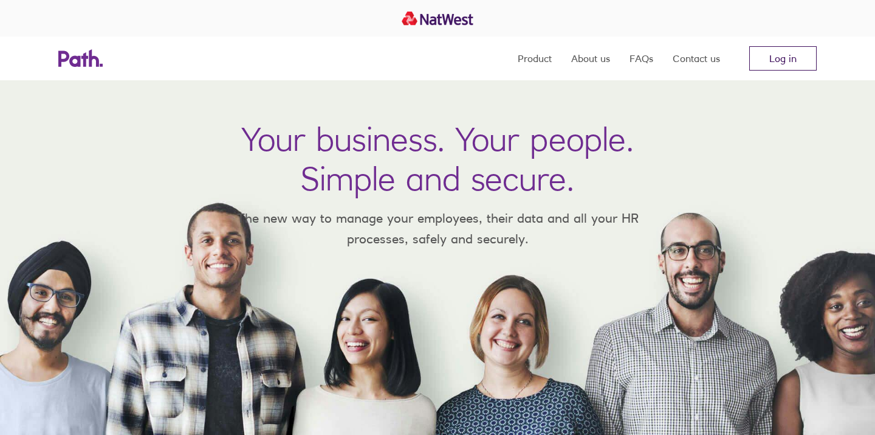
click at [785, 60] on link "Log in" at bounding box center [782, 58] width 67 height 24
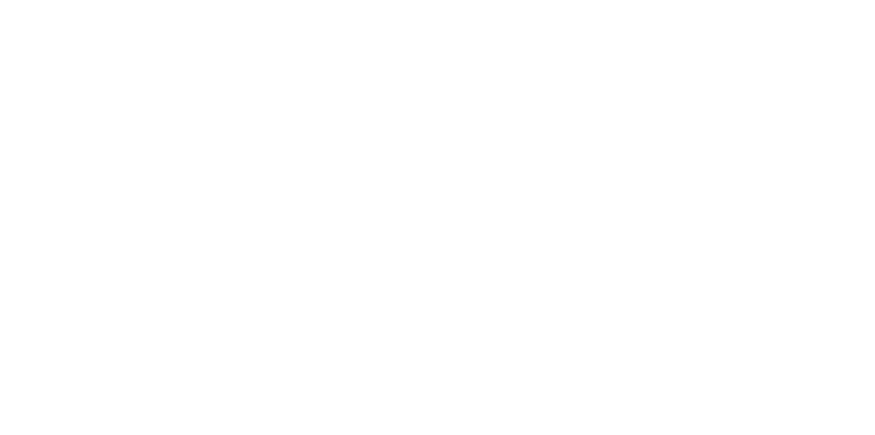
click at [557, 153] on div at bounding box center [437, 217] width 875 height 435
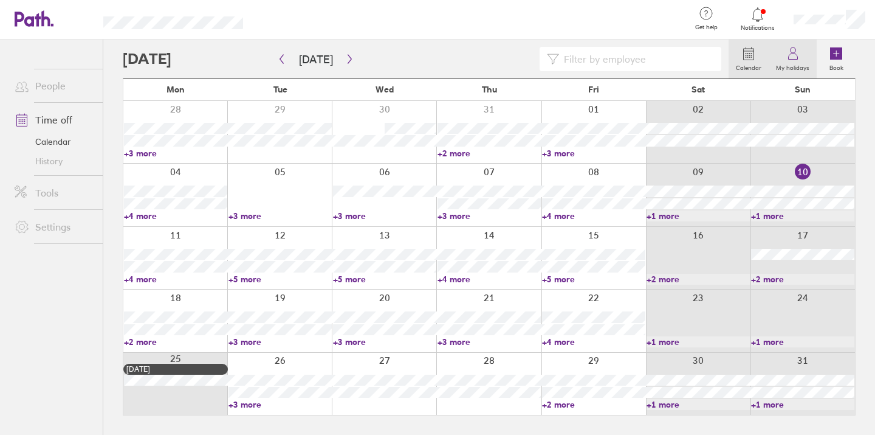
click at [784, 67] on label "My holidays" at bounding box center [793, 66] width 48 height 11
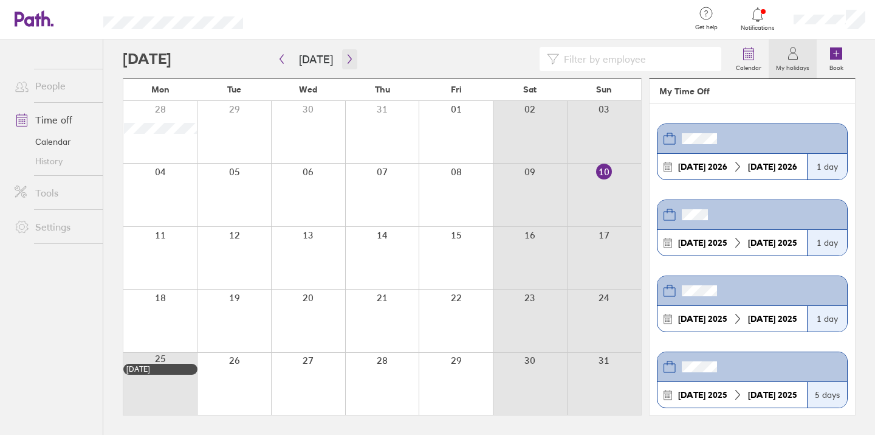
click at [345, 63] on icon "button" at bounding box center [349, 59] width 9 height 10
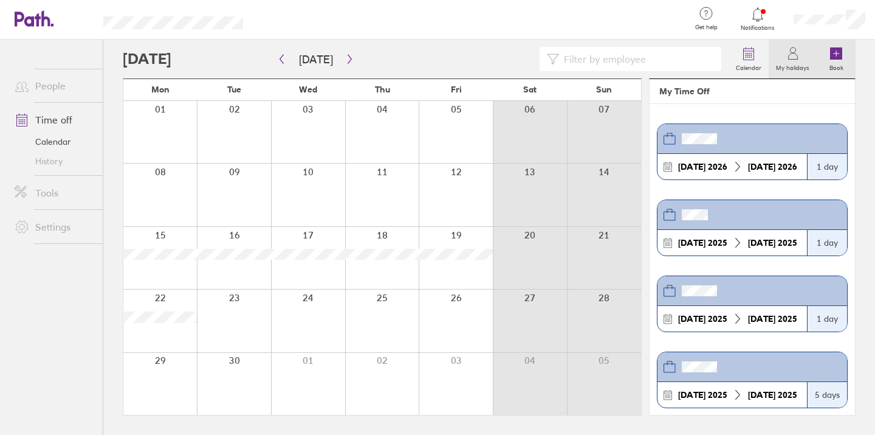
click at [834, 57] on icon at bounding box center [836, 53] width 12 height 12
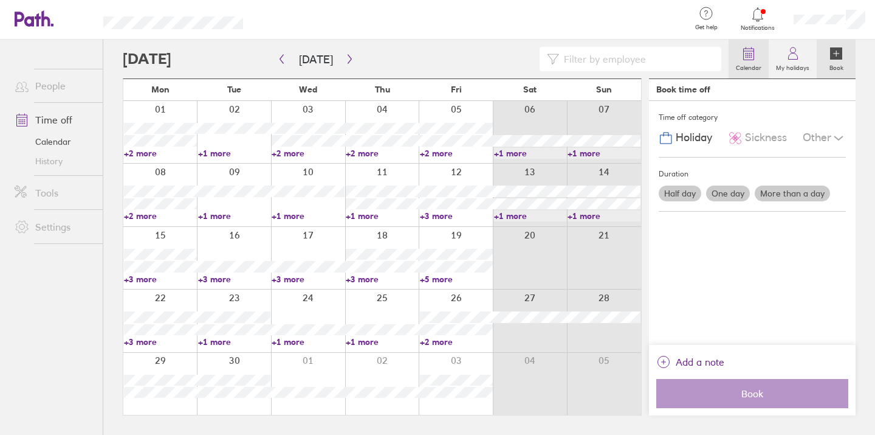
click at [753, 58] on icon at bounding box center [749, 53] width 15 height 15
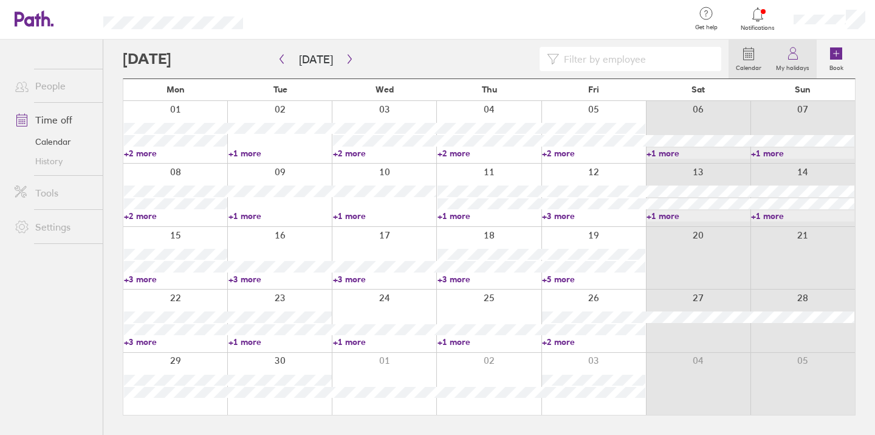
click at [773, 58] on link "My holidays" at bounding box center [793, 59] width 48 height 39
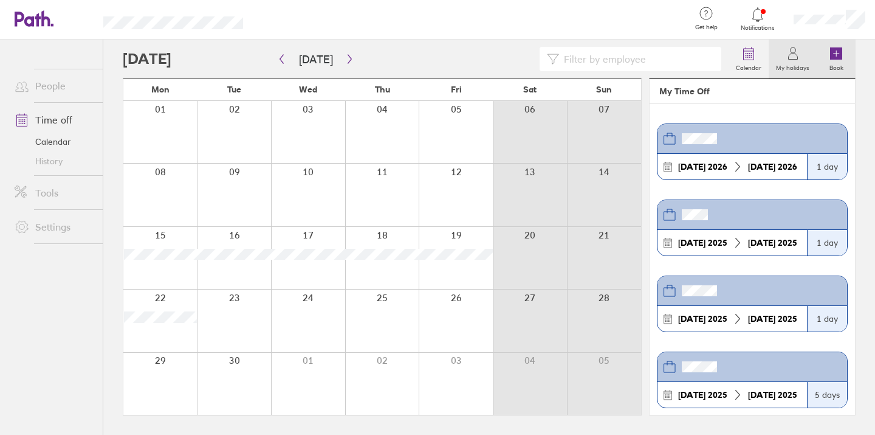
click at [837, 55] on icon at bounding box center [836, 53] width 12 height 12
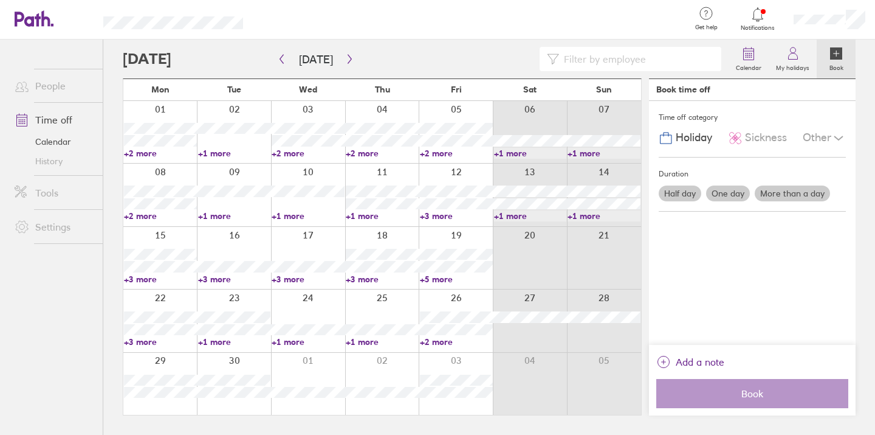
click at [726, 193] on label "One day" at bounding box center [728, 193] width 44 height 16
click at [0, 0] on input "One day" at bounding box center [0, 0] width 0 height 0
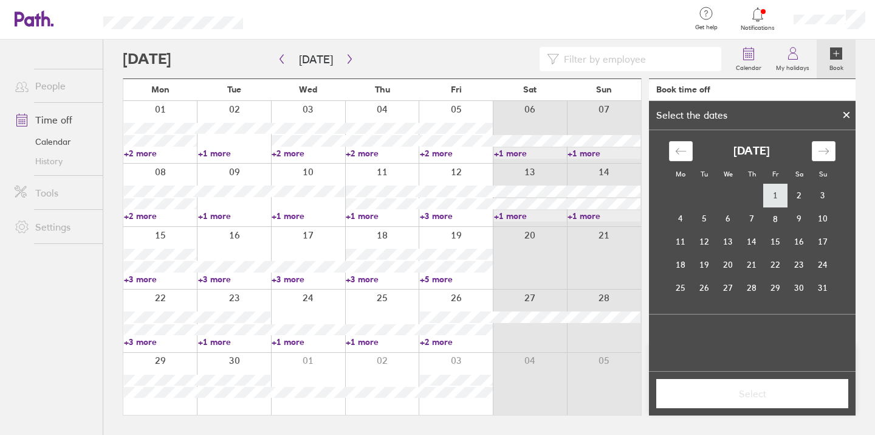
click at [779, 198] on td "1" at bounding box center [776, 195] width 24 height 23
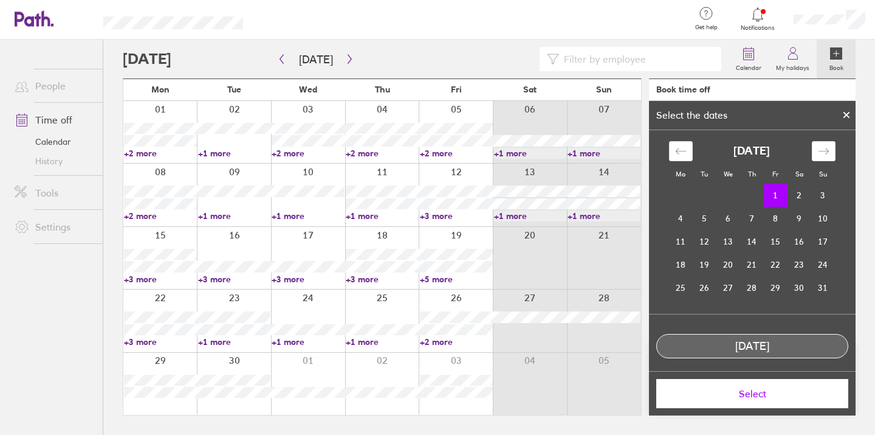
scroll to position [7, 0]
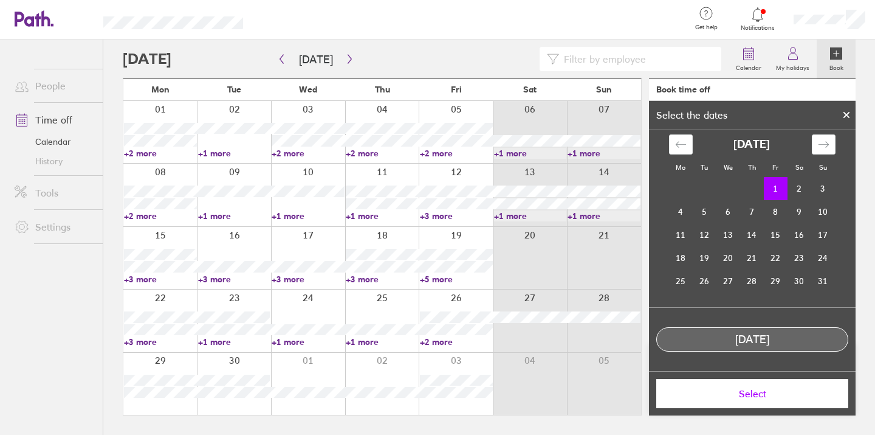
click at [849, 115] on icon at bounding box center [846, 114] width 9 height 7
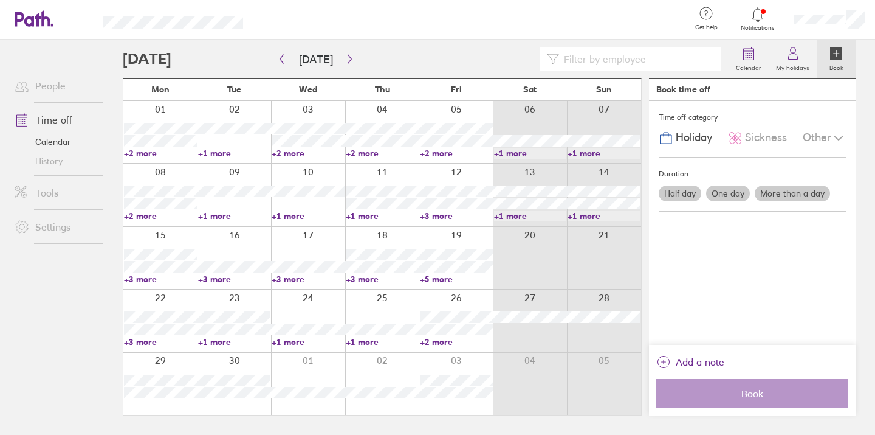
click at [732, 193] on label "One day" at bounding box center [728, 193] width 44 height 16
click at [0, 0] on input "One day" at bounding box center [0, 0] width 0 height 0
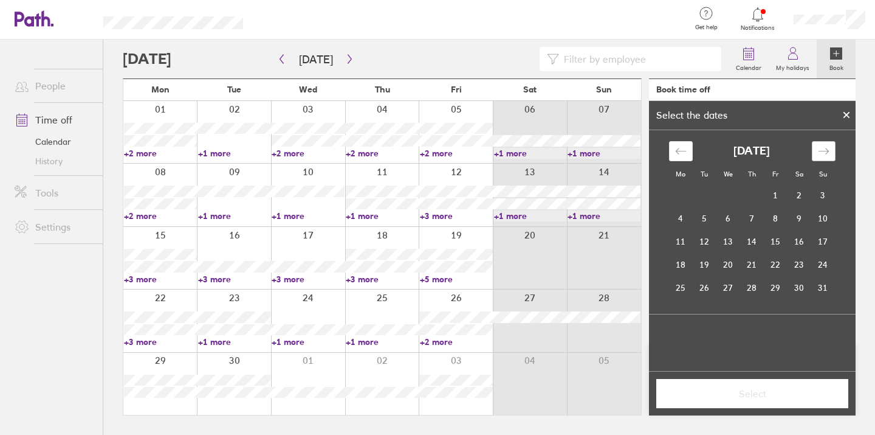
click at [821, 145] on icon "Move forward to switch to the next month." at bounding box center [824, 151] width 12 height 12
click at [708, 272] on td "23" at bounding box center [705, 264] width 24 height 23
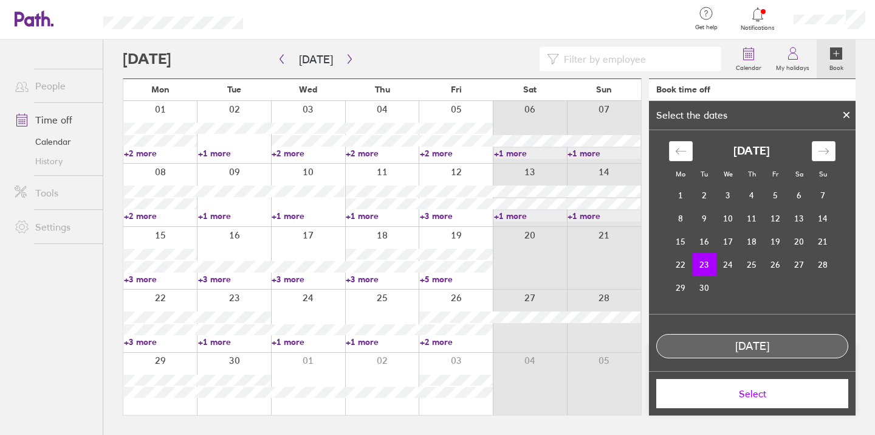
click at [743, 396] on span "Select" at bounding box center [752, 393] width 175 height 11
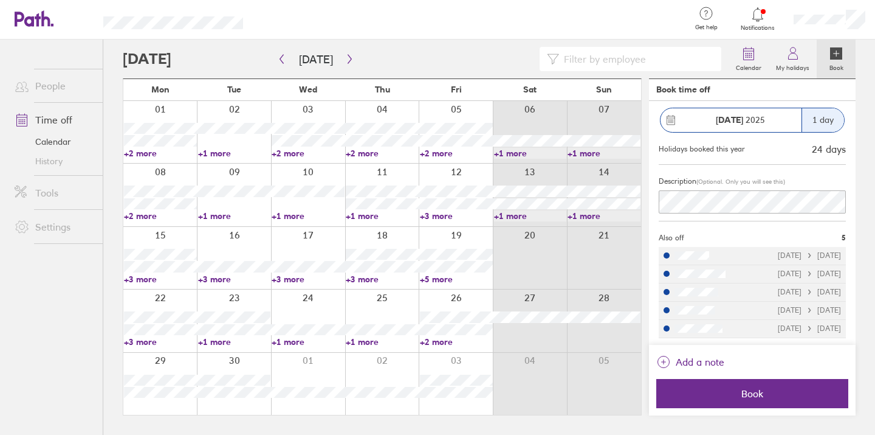
scroll to position [0, 0]
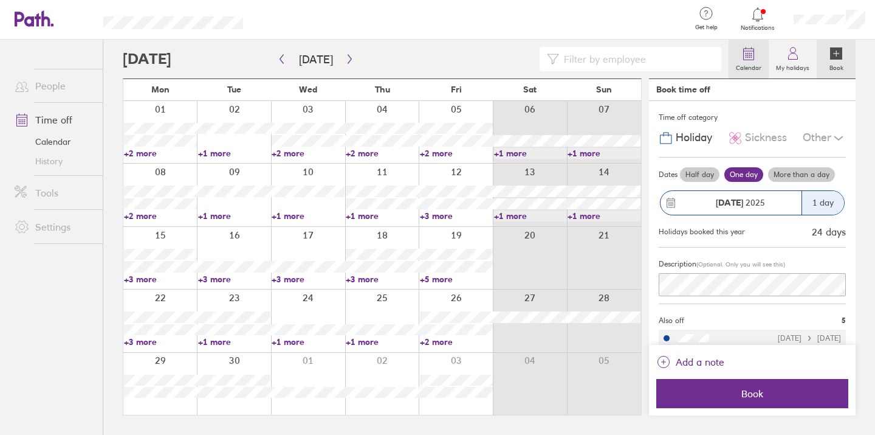
click at [749, 56] on icon at bounding box center [749, 53] width 15 height 15
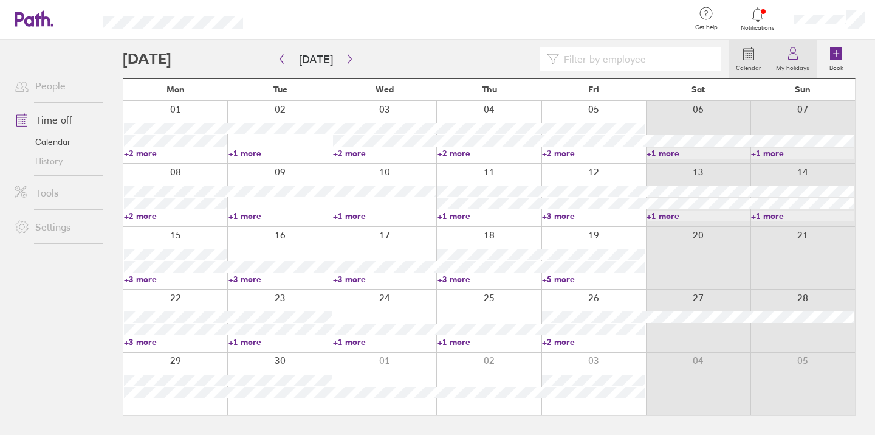
click at [788, 52] on icon at bounding box center [793, 53] width 15 height 15
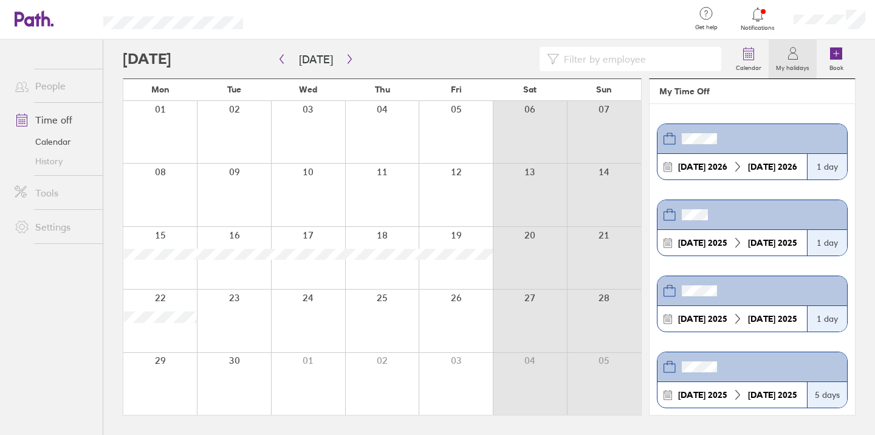
click at [744, 142] on header at bounding box center [753, 139] width 190 height 30
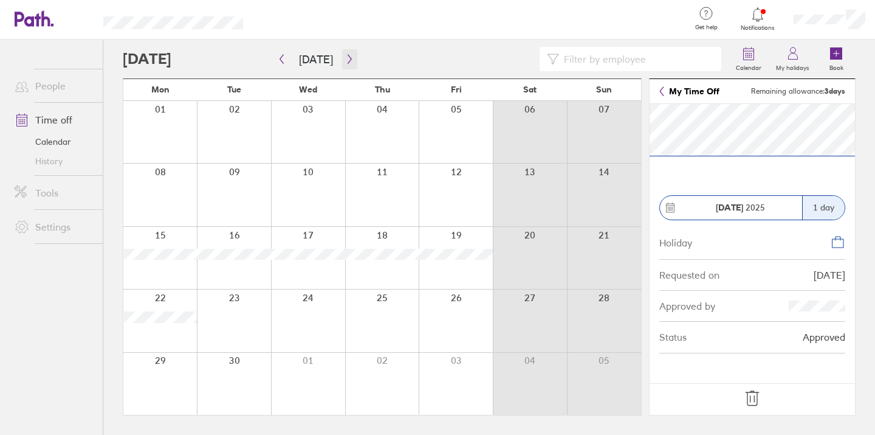
click at [345, 58] on icon "button" at bounding box center [349, 59] width 9 height 10
click at [347, 60] on icon "button" at bounding box center [349, 59] width 9 height 10
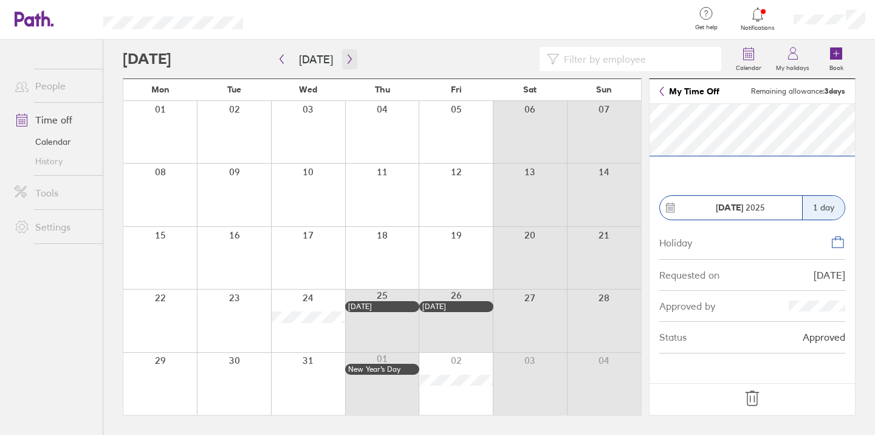
click at [345, 58] on icon "button" at bounding box center [349, 59] width 9 height 10
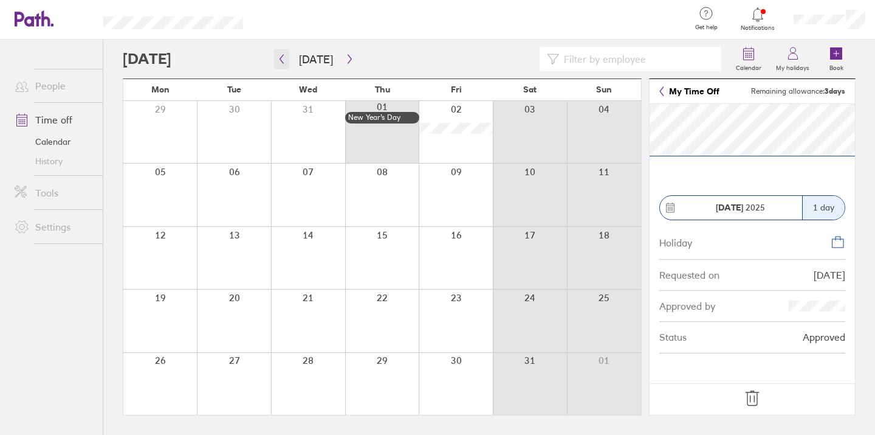
click at [284, 58] on icon "button" at bounding box center [281, 59] width 9 height 10
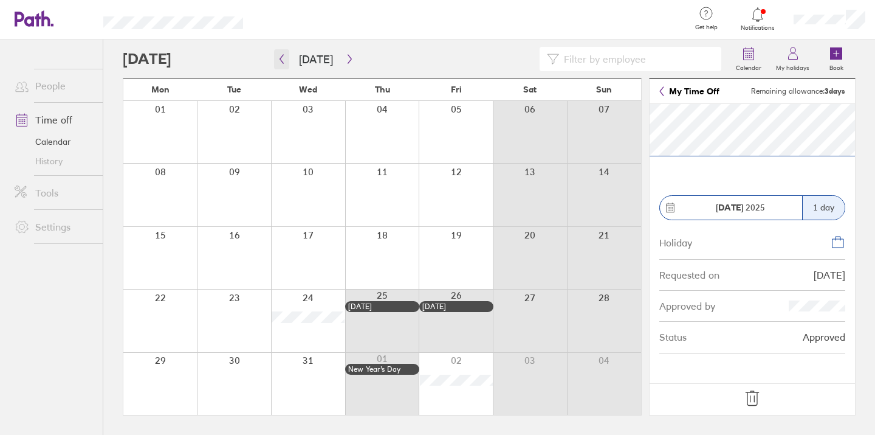
click at [284, 58] on icon "button" at bounding box center [281, 59] width 9 height 10
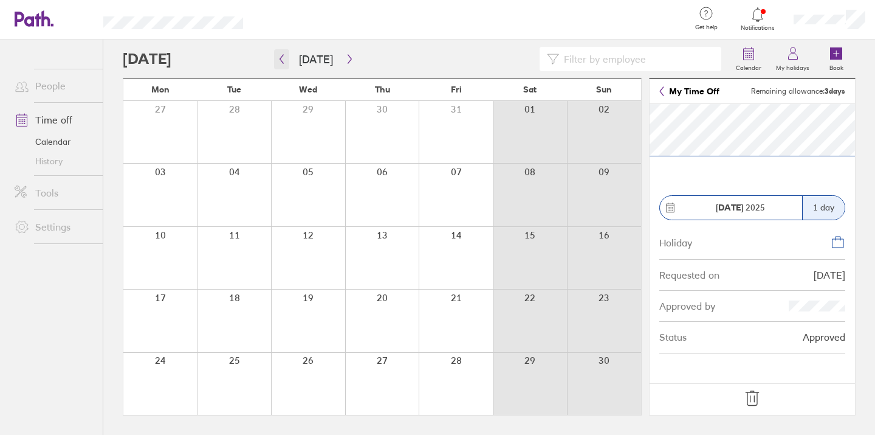
click at [284, 58] on icon "button" at bounding box center [281, 59] width 9 height 10
click at [165, 298] on div at bounding box center [160, 320] width 74 height 62
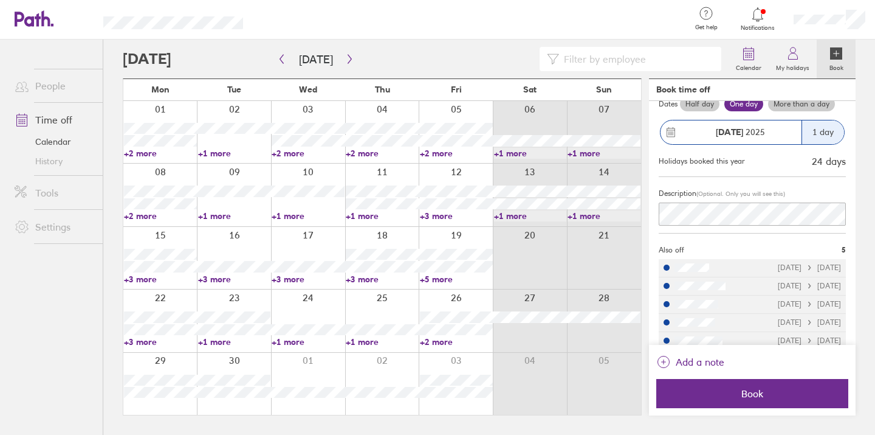
scroll to position [72, 0]
click at [799, 63] on label "My holidays" at bounding box center [793, 66] width 48 height 11
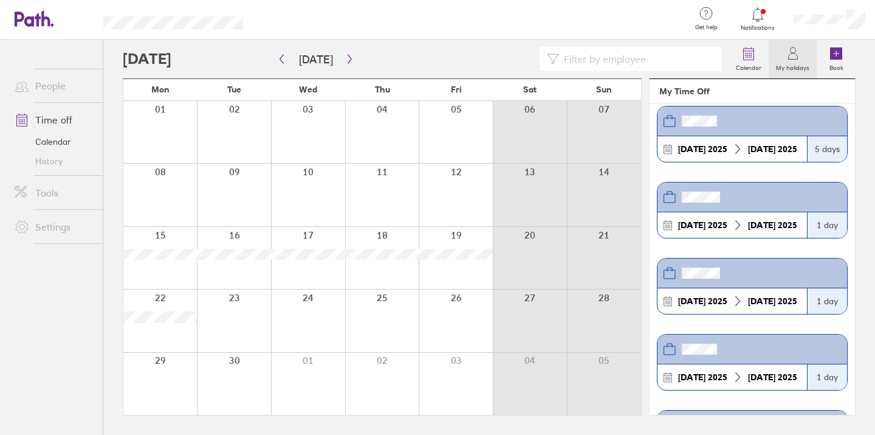
scroll to position [238, 0]
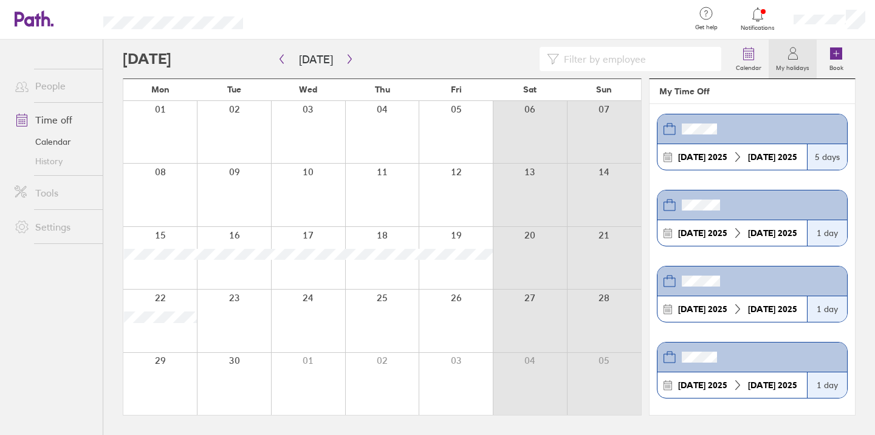
click at [717, 131] on header at bounding box center [753, 129] width 190 height 30
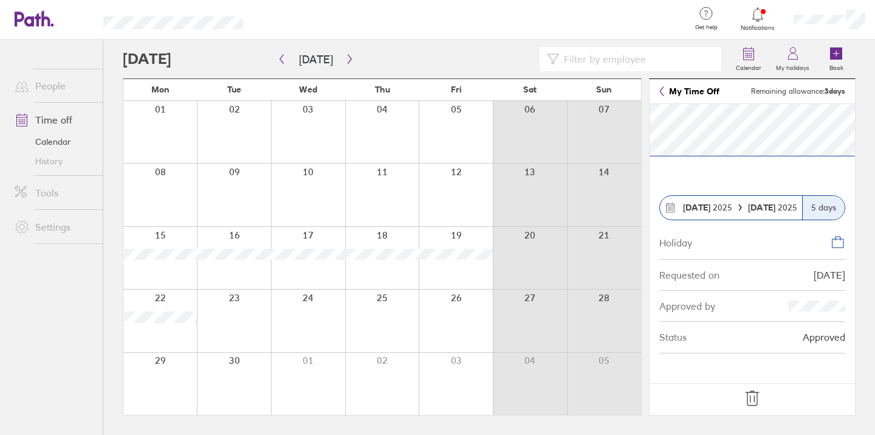
click at [667, 92] on link "My Time Off" at bounding box center [690, 91] width 60 height 10
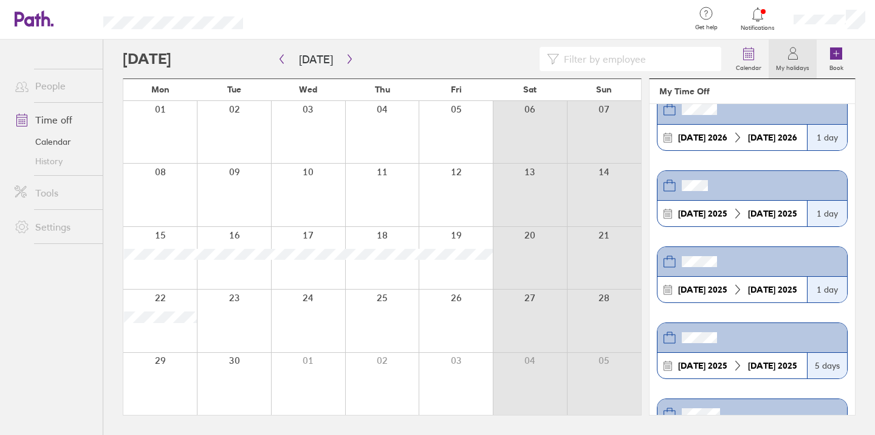
scroll to position [32, 0]
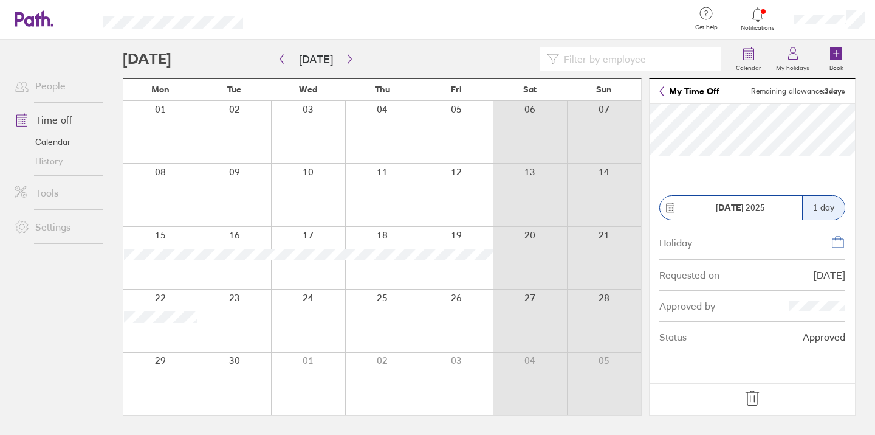
click at [753, 396] on icon at bounding box center [752, 397] width 19 height 19
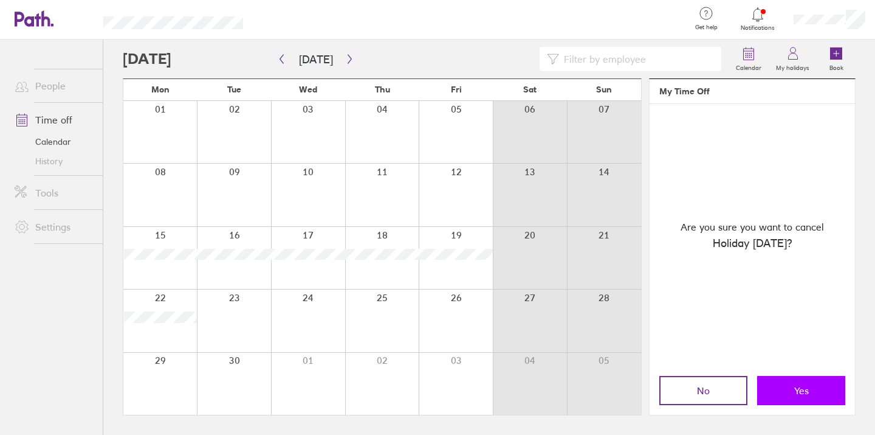
click at [796, 395] on span "Yes" at bounding box center [801, 390] width 15 height 11
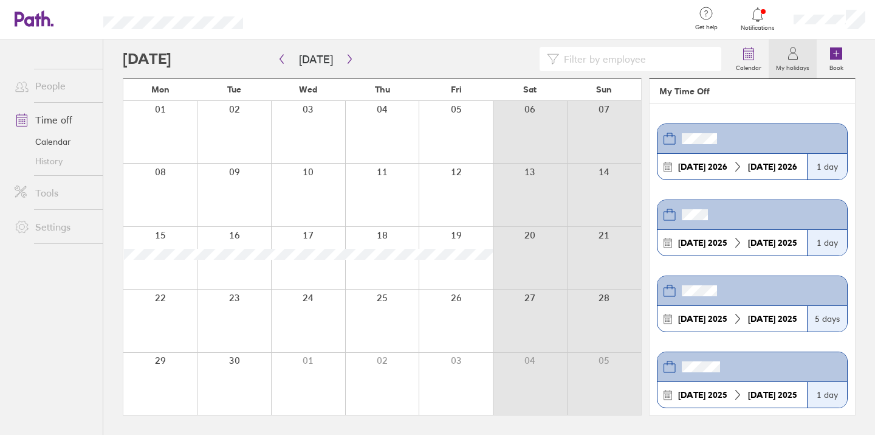
click at [753, 140] on header at bounding box center [753, 139] width 190 height 30
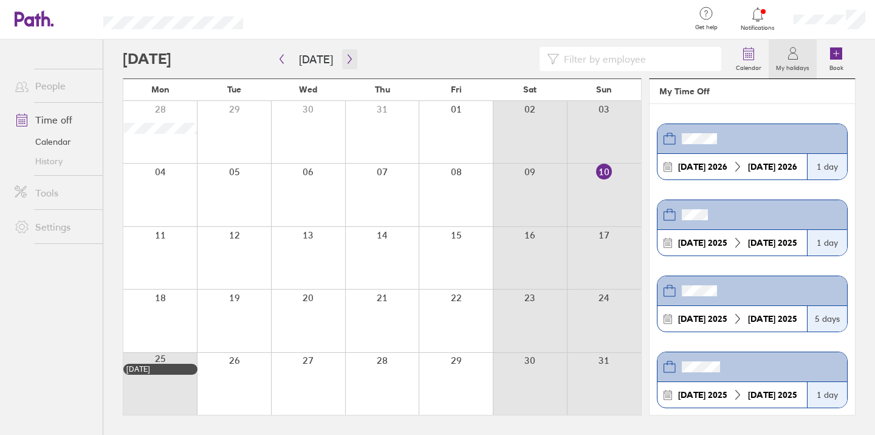
click at [348, 61] on icon "button" at bounding box center [350, 59] width 4 height 9
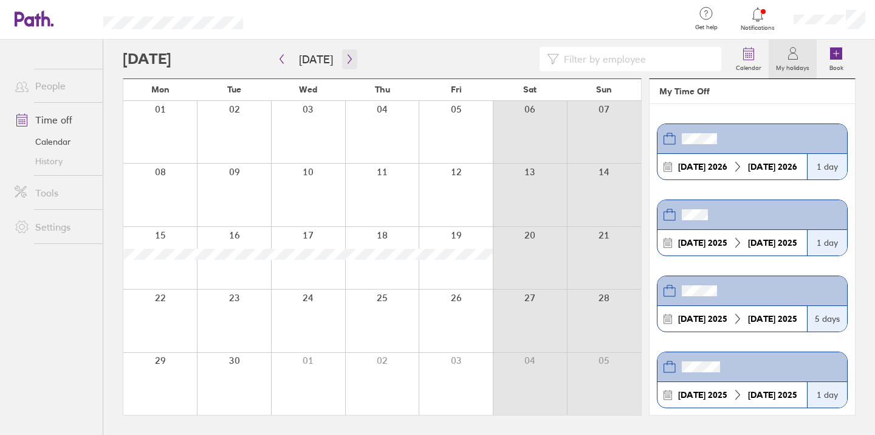
click at [348, 61] on icon "button" at bounding box center [350, 59] width 4 height 9
click at [168, 368] on div at bounding box center [160, 384] width 74 height 62
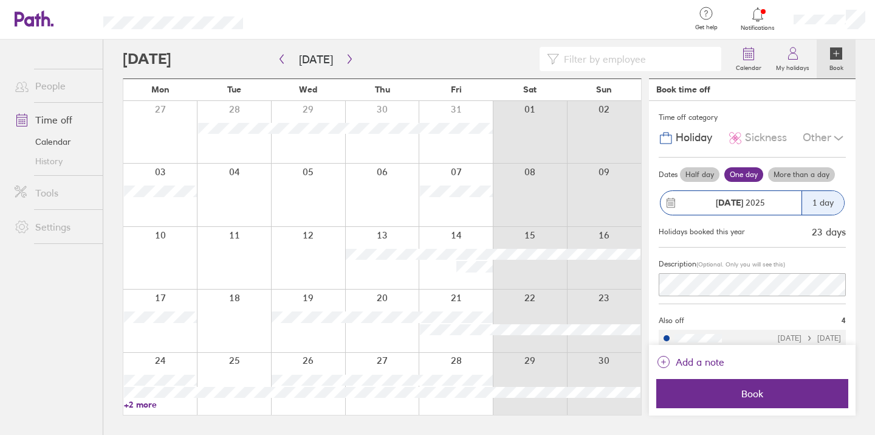
click at [785, 176] on label "More than a day" at bounding box center [801, 174] width 67 height 15
click at [0, 0] on input "More than a day" at bounding box center [0, 0] width 0 height 0
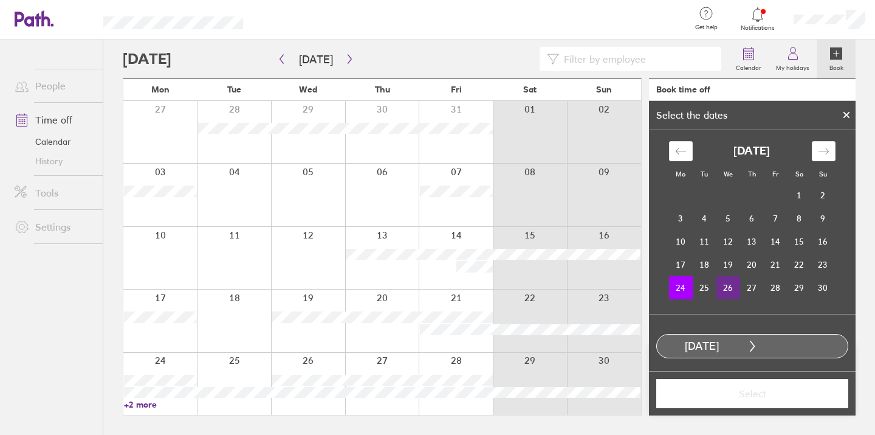
click at [731, 286] on td "26" at bounding box center [729, 287] width 24 height 23
click at [752, 395] on span "Select" at bounding box center [752, 393] width 175 height 11
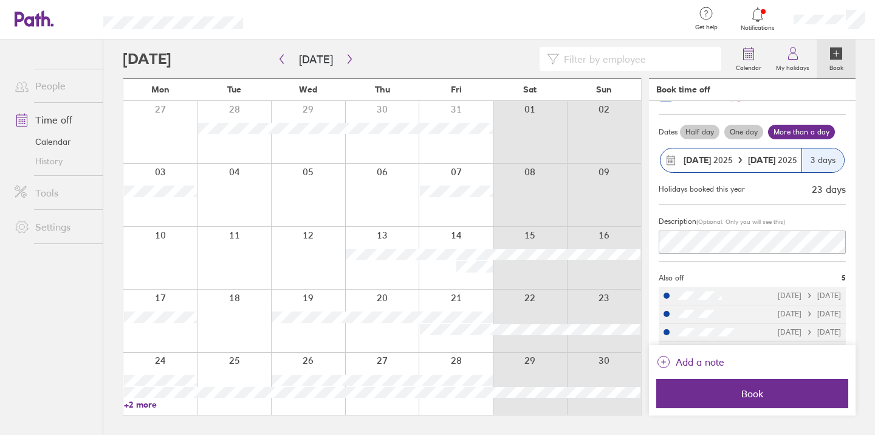
scroll to position [83, 0]
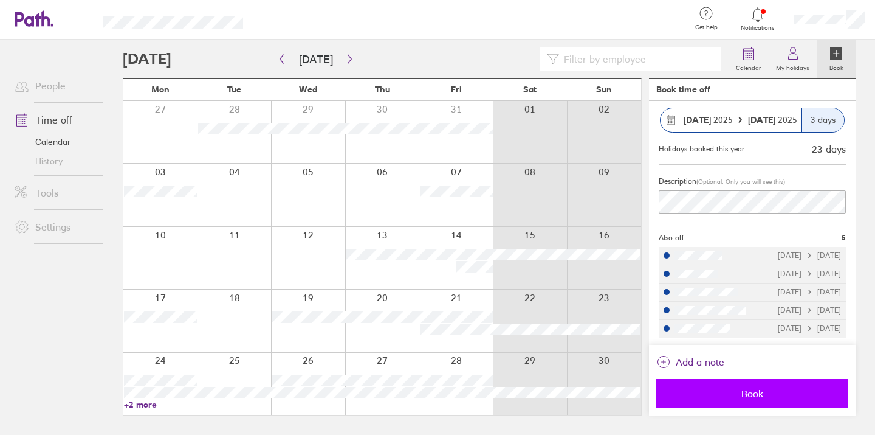
click at [731, 399] on button "Book" at bounding box center [752, 393] width 192 height 29
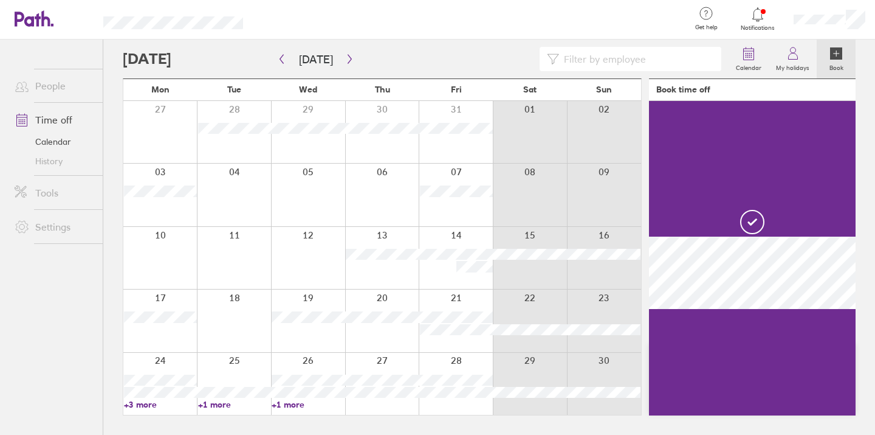
scroll to position [0, 0]
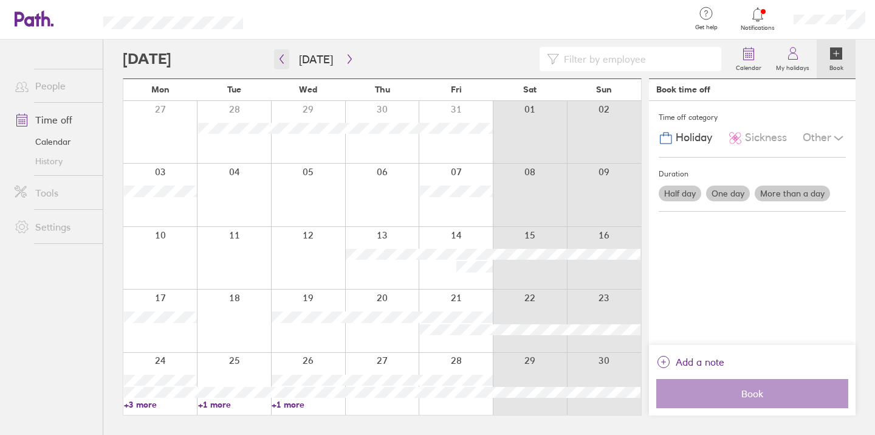
click at [287, 66] on button "button" at bounding box center [281, 59] width 15 height 20
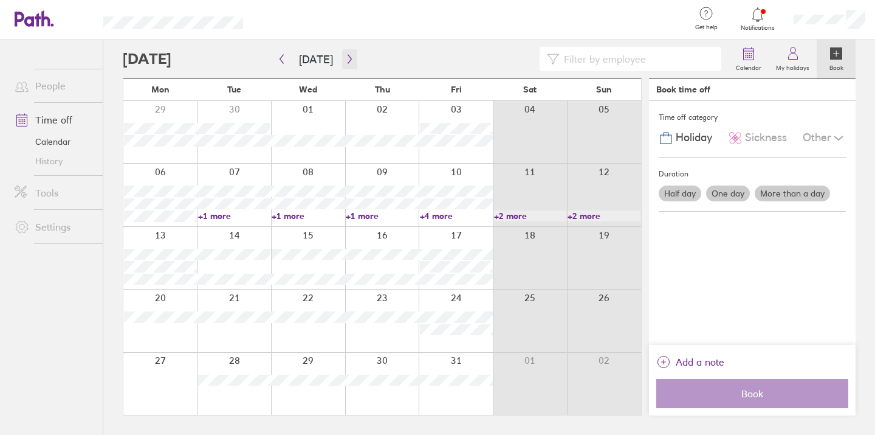
click at [345, 63] on icon "button" at bounding box center [349, 59] width 9 height 10
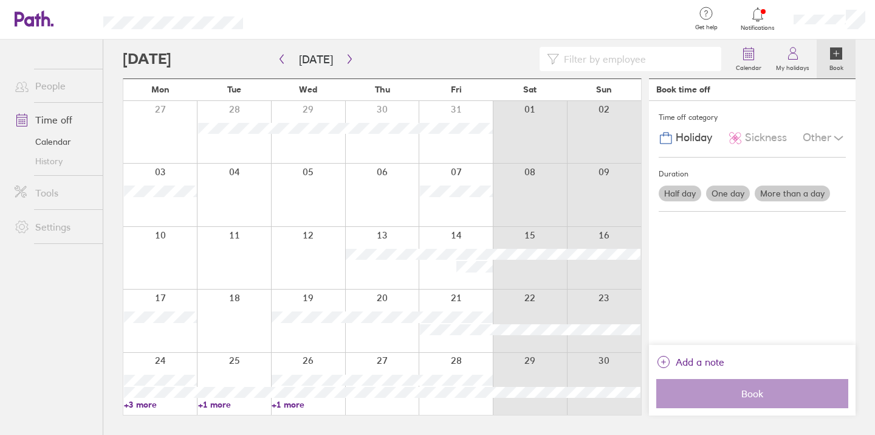
click at [151, 404] on link "+3 more" at bounding box center [160, 404] width 73 height 11
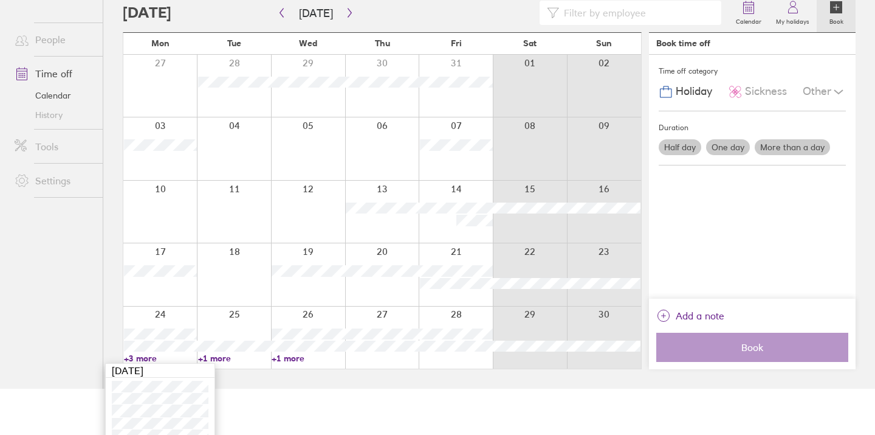
scroll to position [58, 0]
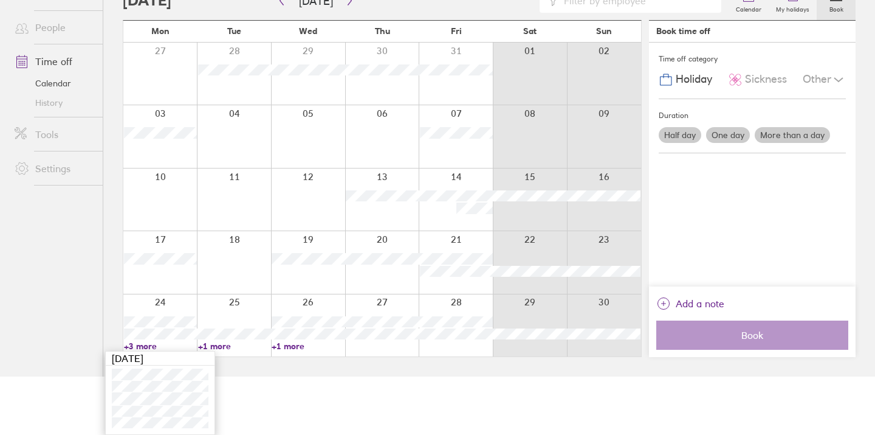
click at [224, 347] on link "+1 more" at bounding box center [234, 345] width 73 height 11
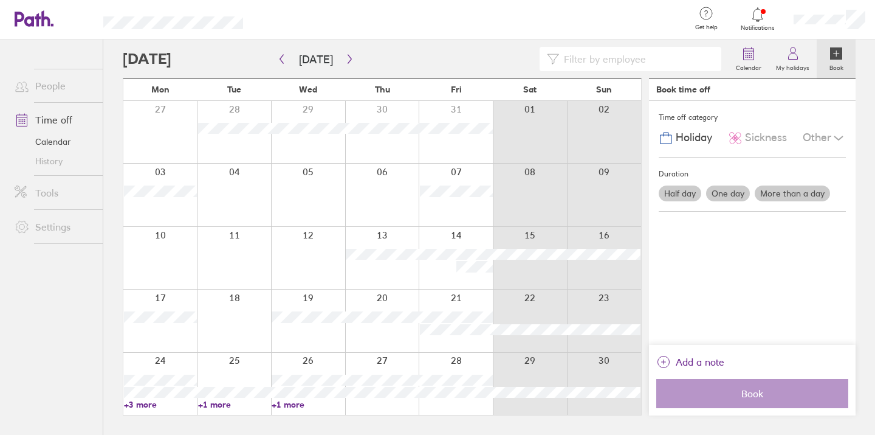
scroll to position [0, 0]
click at [216, 407] on link "+1 more" at bounding box center [234, 404] width 73 height 11
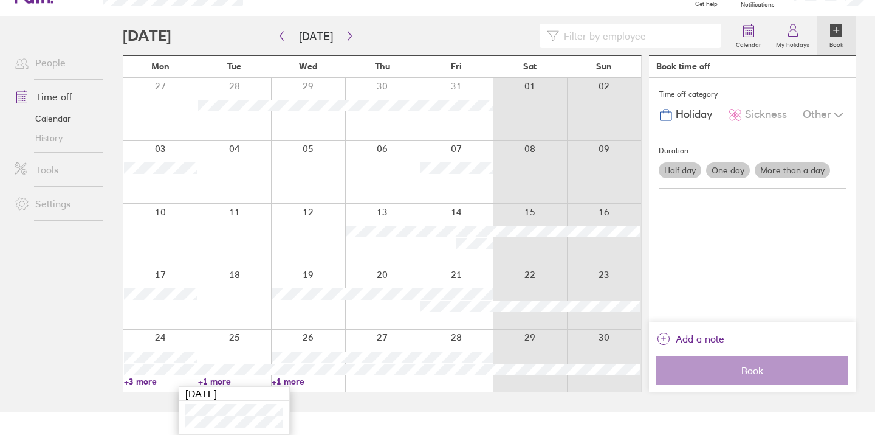
click at [290, 381] on link "+1 more" at bounding box center [308, 381] width 73 height 11
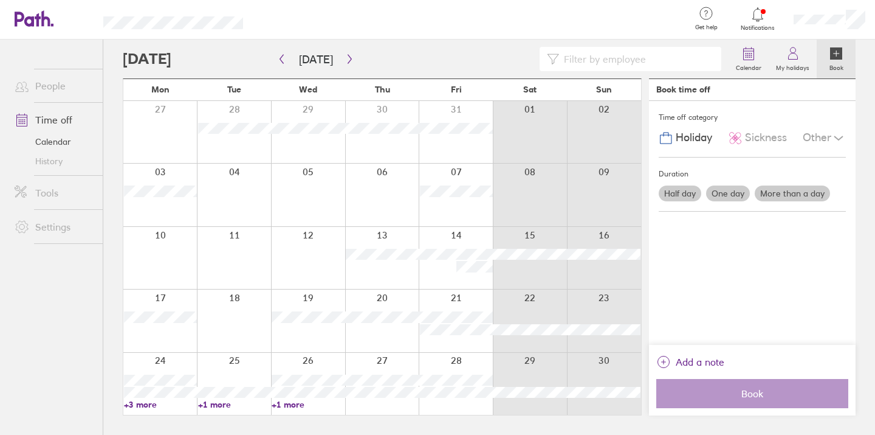
scroll to position [0, 0]
click at [283, 407] on link "+1 more" at bounding box center [308, 404] width 73 height 11
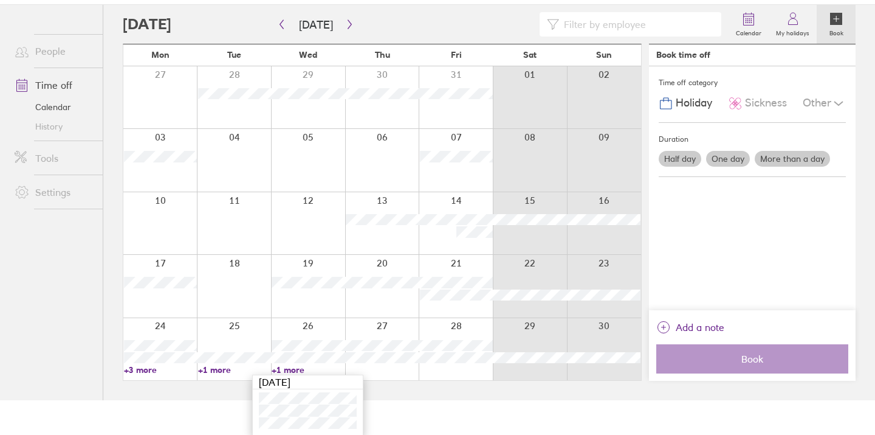
click at [147, 370] on link "+3 more" at bounding box center [160, 369] width 73 height 11
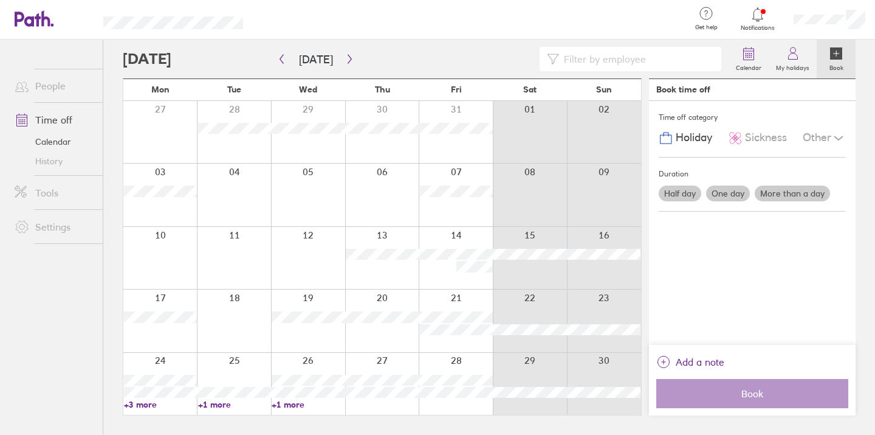
scroll to position [0, 0]
click at [134, 405] on link "+3 more" at bounding box center [160, 404] width 73 height 11
click at [288, 57] on button "button" at bounding box center [281, 59] width 15 height 20
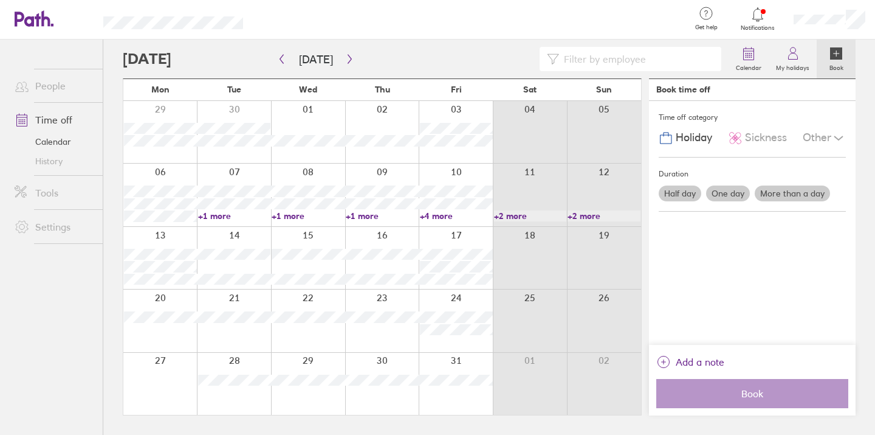
click at [442, 217] on link "+4 more" at bounding box center [456, 215] width 73 height 11
click at [32, 337] on ul "People Time off Calendar History Tools Settings" at bounding box center [51, 217] width 103 height 355
click at [455, 236] on div at bounding box center [456, 258] width 74 height 62
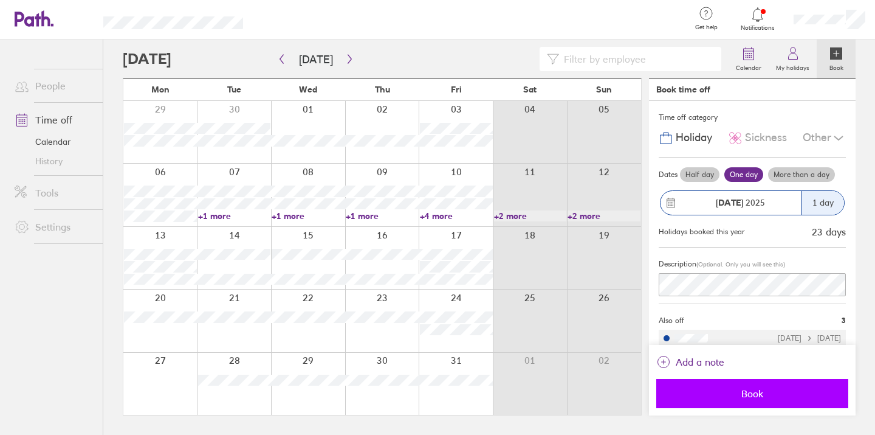
click at [737, 394] on span "Book" at bounding box center [752, 393] width 175 height 11
